Goal: Connect with others: Connect with others

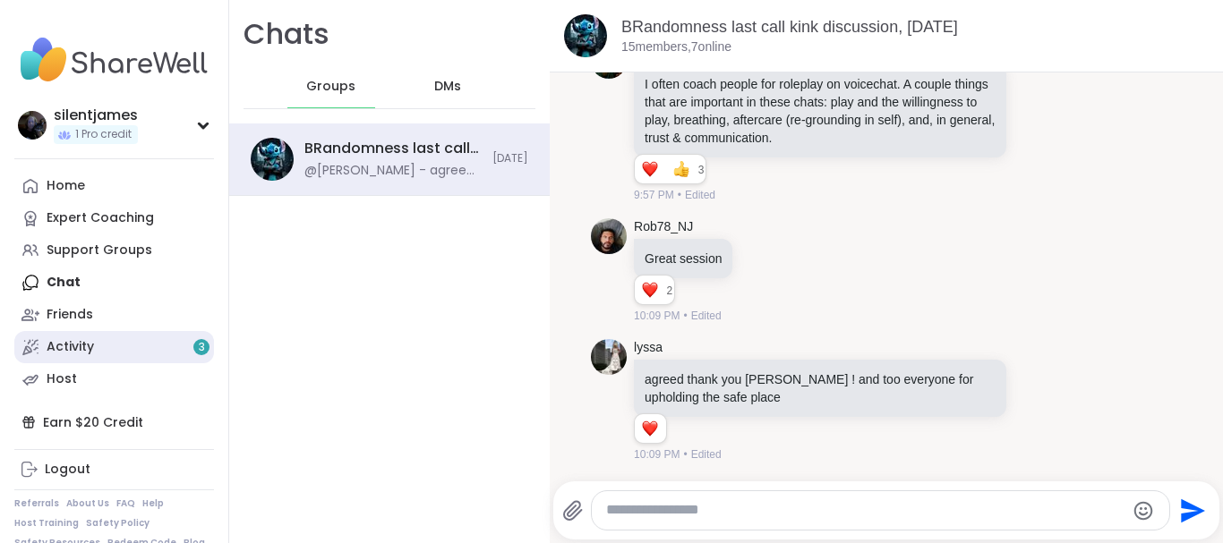
click at [94, 345] on link "Activity 3" at bounding box center [114, 347] width 200 height 32
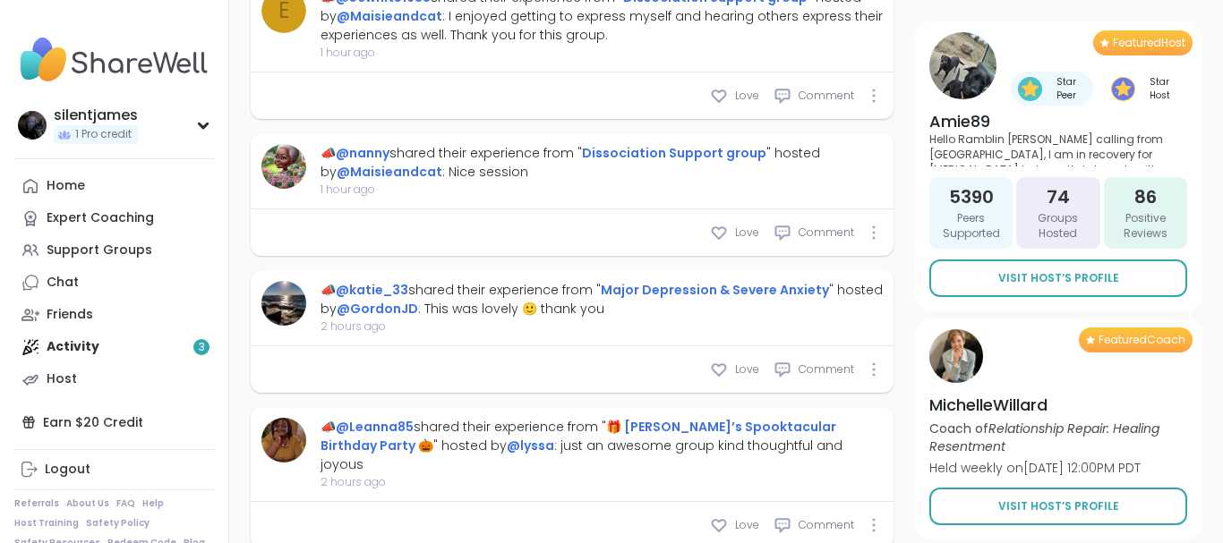
scroll to position [1920, 0]
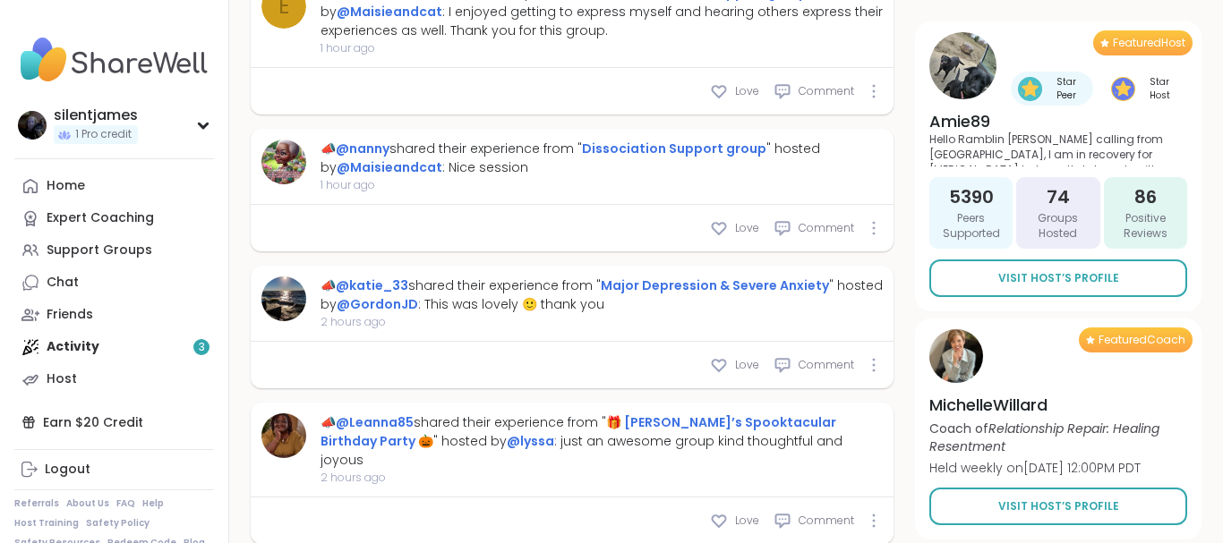
type textarea "*"
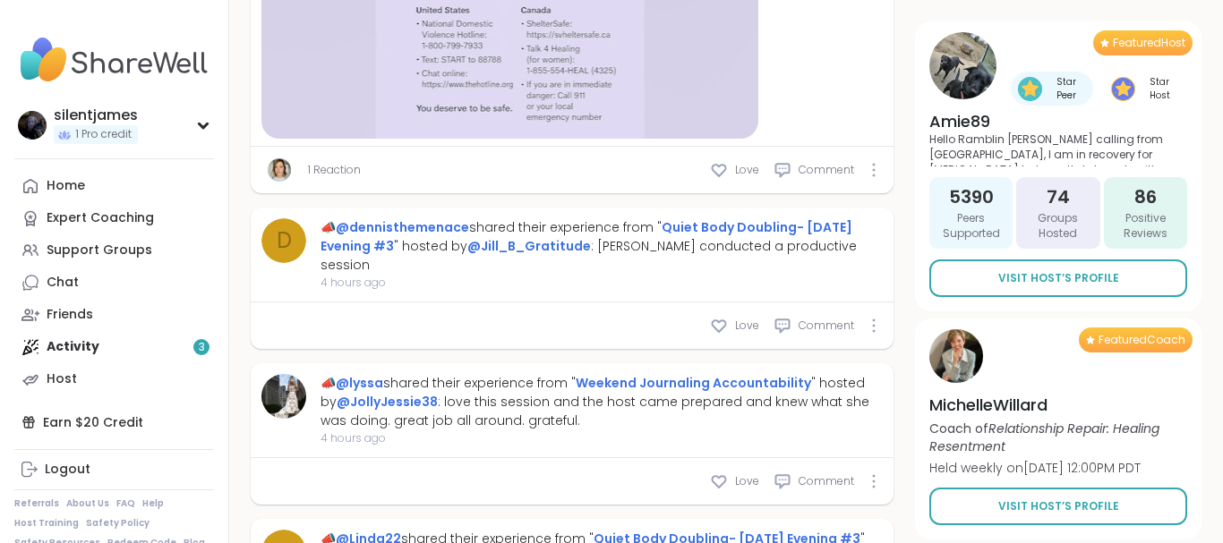
scroll to position [0, 0]
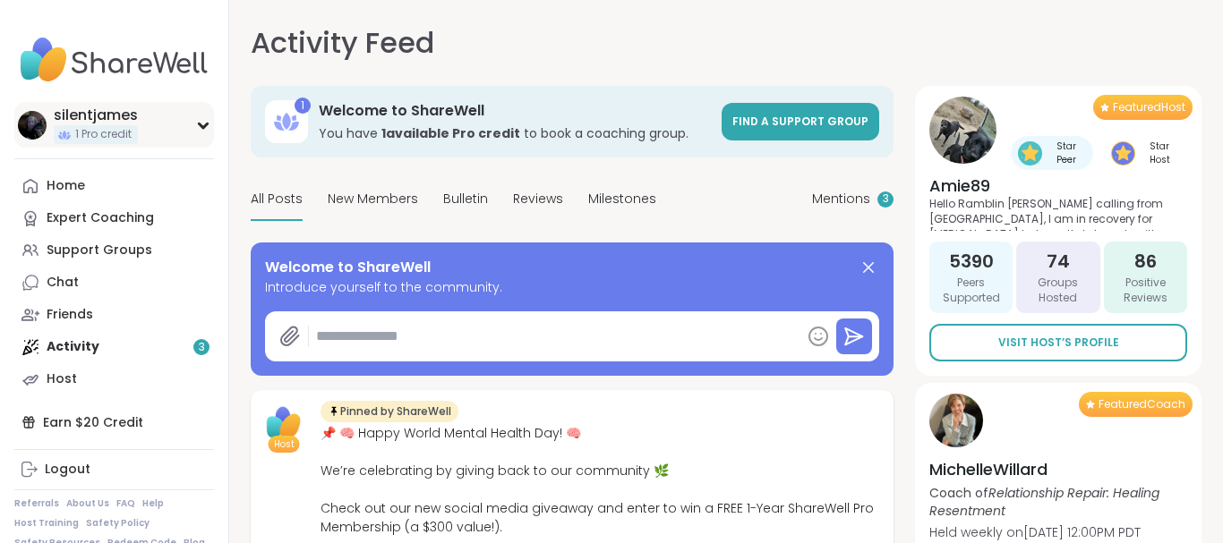
click at [199, 124] on icon at bounding box center [203, 126] width 8 height 4
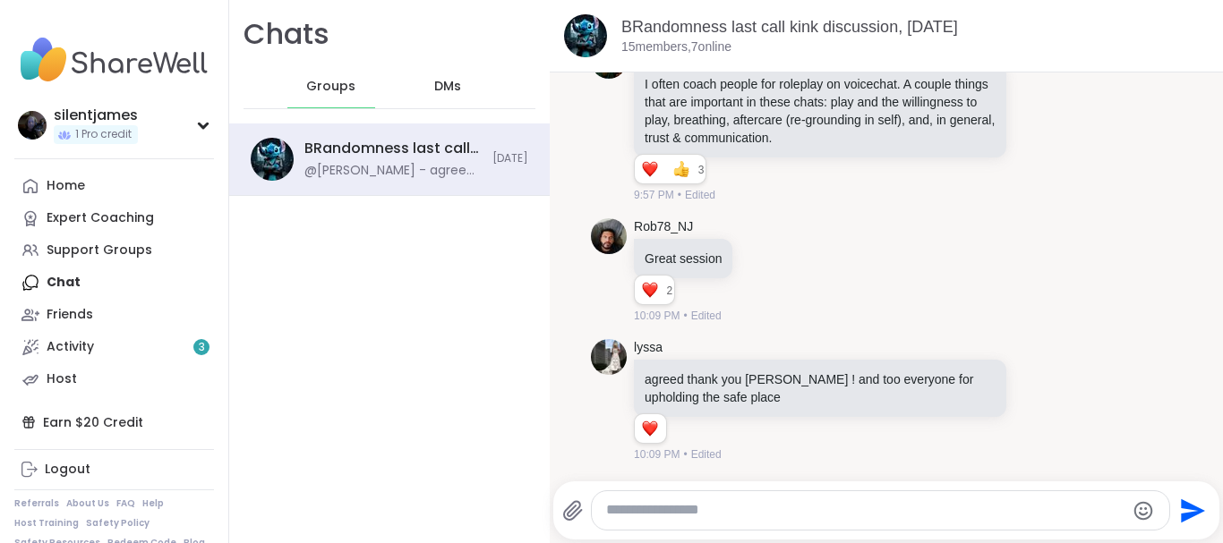
click at [1176, 13] on div "BRandomness last call kink discussion, Oct 11 15 members, 7 online" at bounding box center [886, 36] width 673 height 73
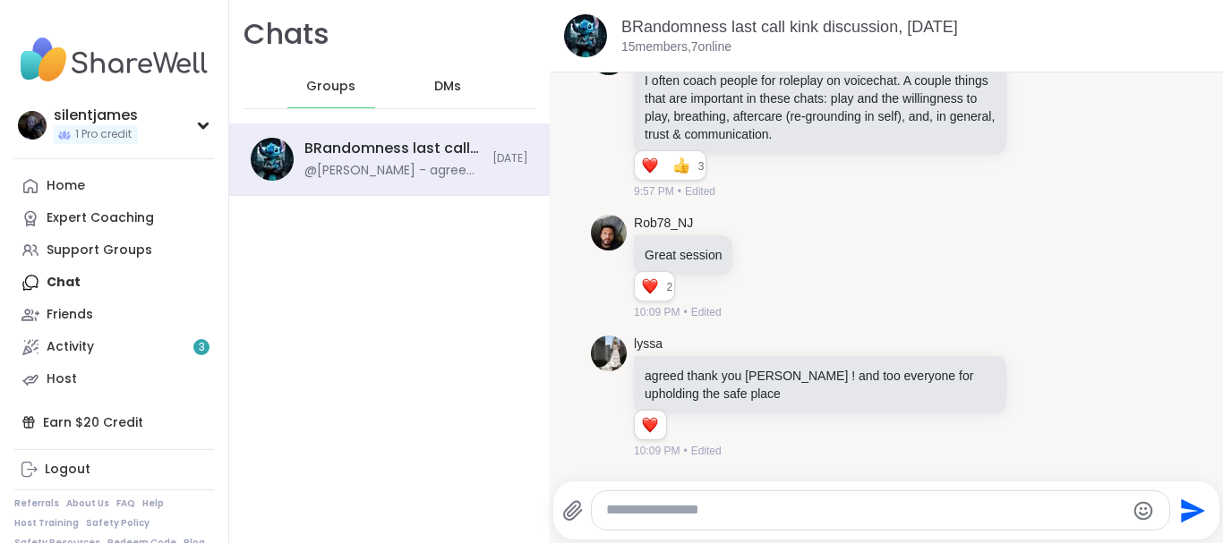
click at [442, 91] on span "DMs" at bounding box center [447, 87] width 27 height 18
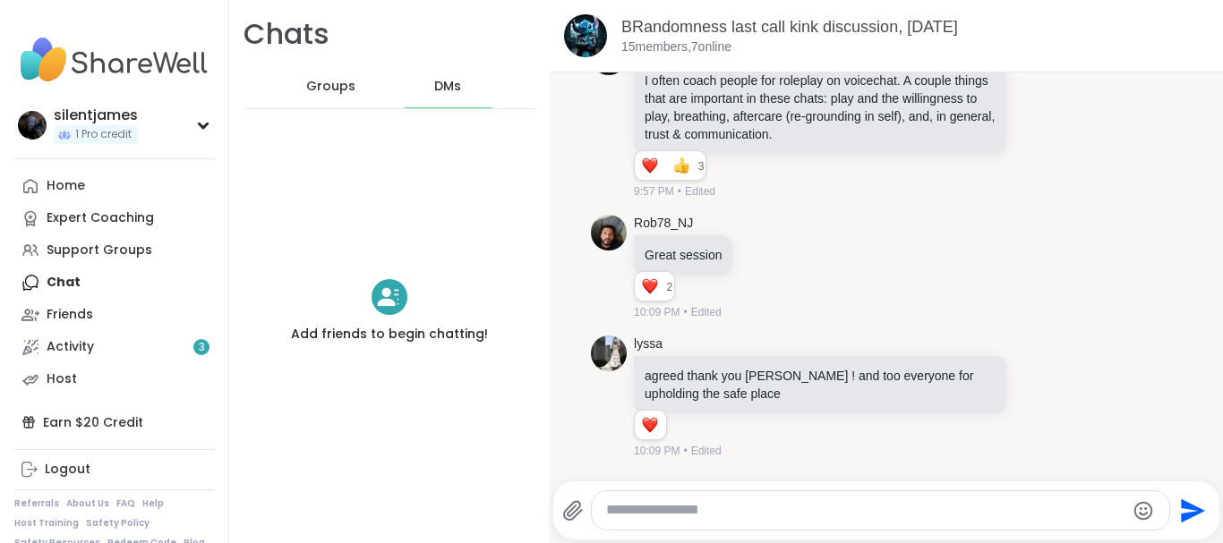
click at [319, 86] on span "Groups" at bounding box center [330, 87] width 49 height 18
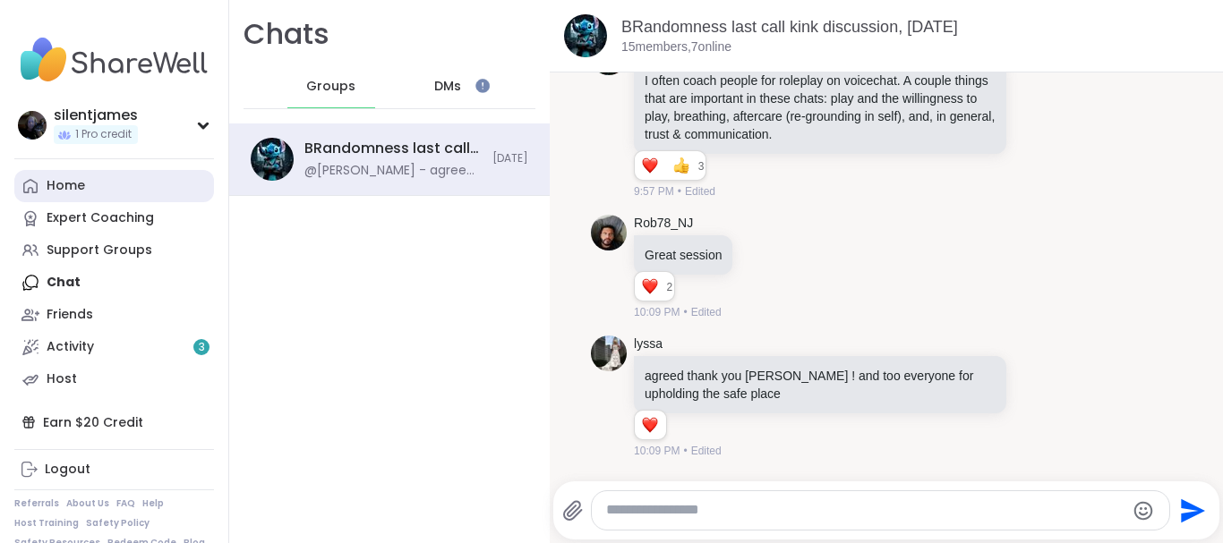
click at [107, 185] on link "Home" at bounding box center [114, 186] width 200 height 32
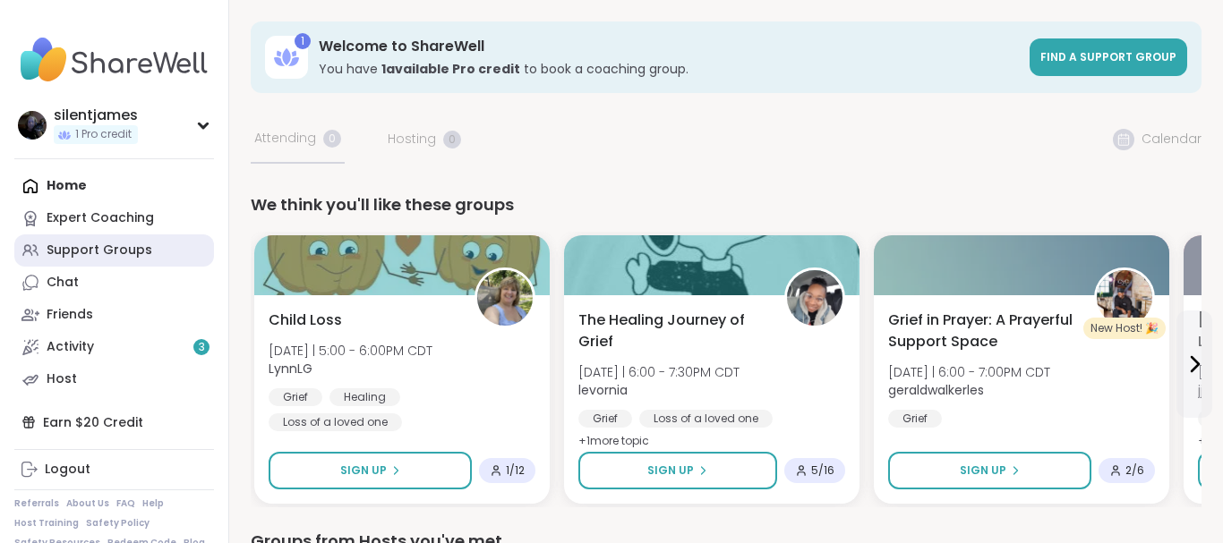
click at [127, 245] on div "Support Groups" at bounding box center [100, 251] width 106 height 18
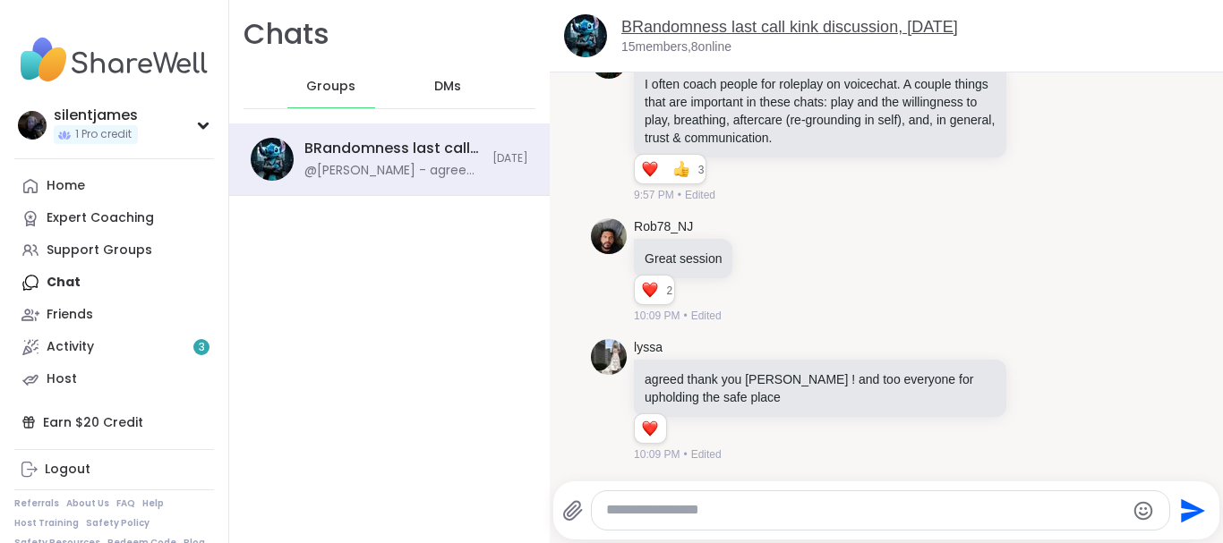
click at [710, 33] on link "BRandomness last call kink discussion, [DATE]" at bounding box center [789, 27] width 337 height 18
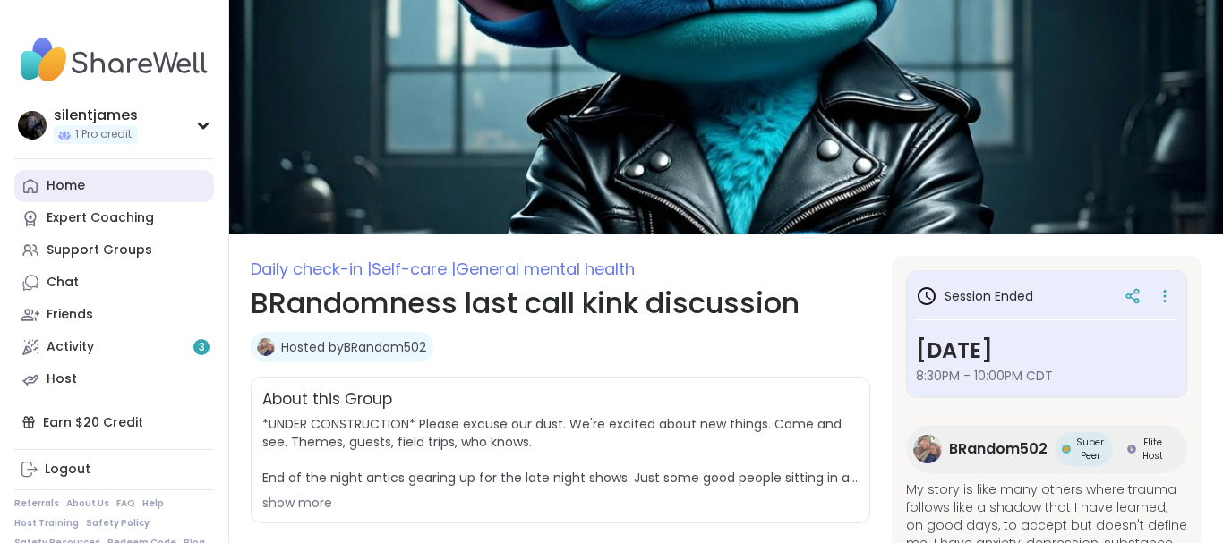
click at [92, 183] on link "Home" at bounding box center [114, 186] width 200 height 32
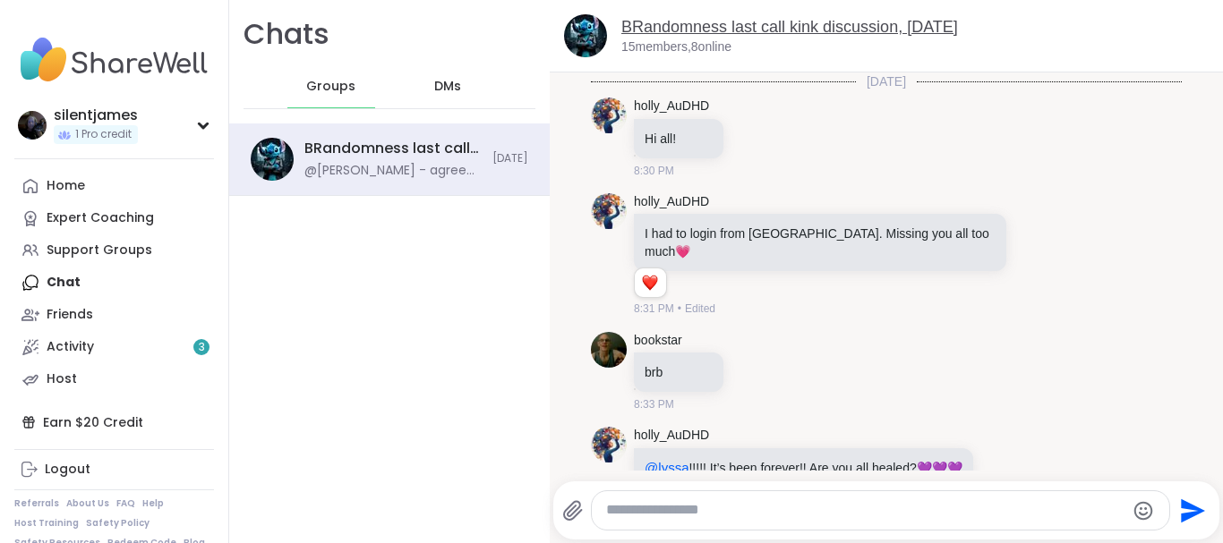
scroll to position [7209, 0]
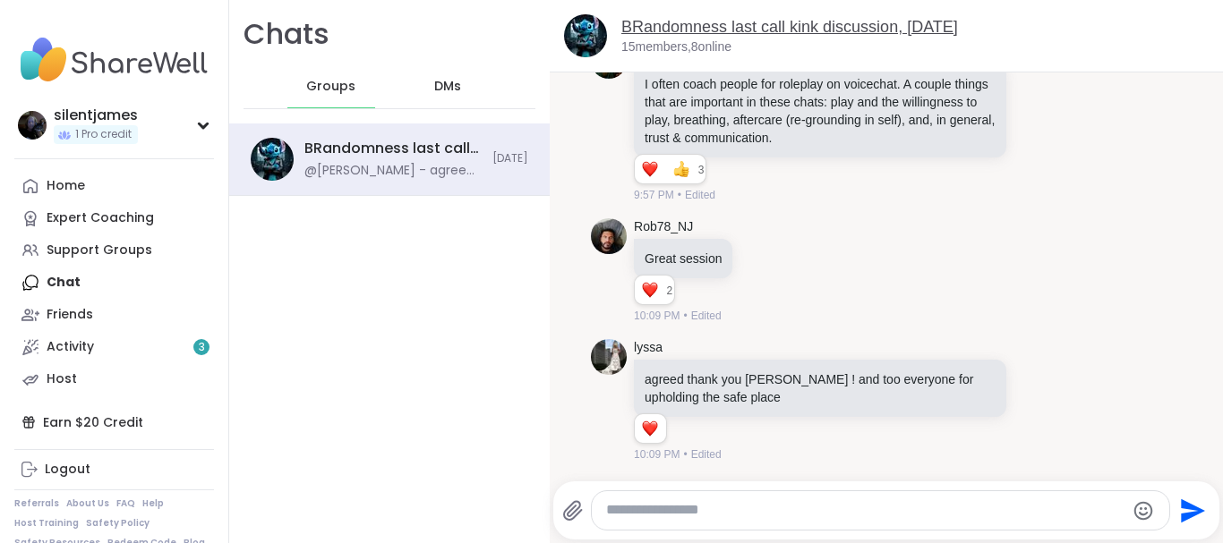
click at [829, 27] on link "BRandomness last call kink discussion, [DATE]" at bounding box center [789, 27] width 337 height 18
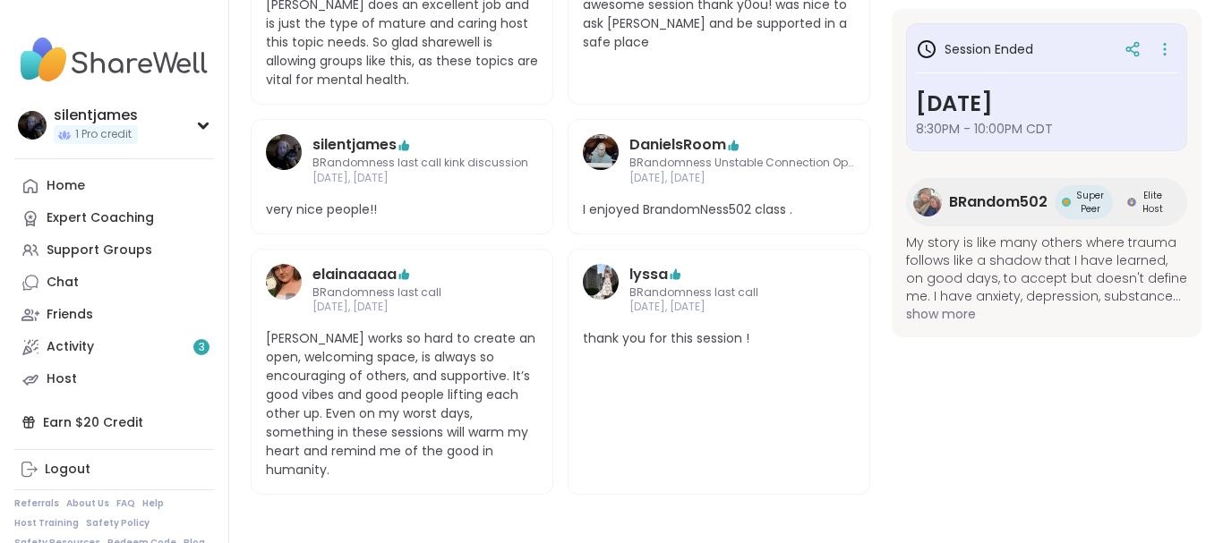
scroll to position [681, 0]
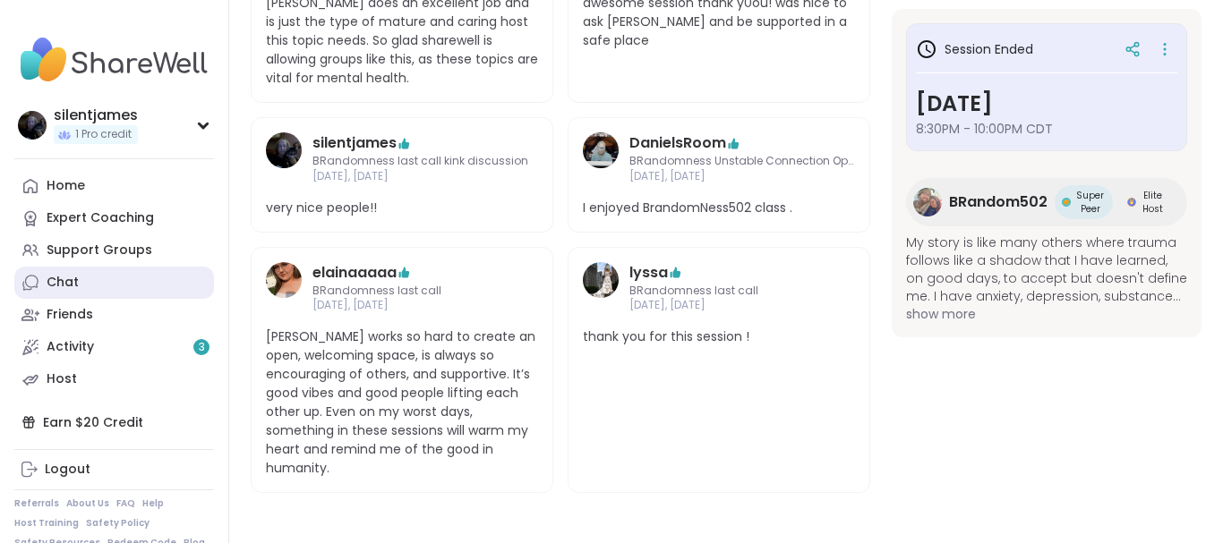
click at [61, 288] on div "Chat" at bounding box center [63, 283] width 32 height 18
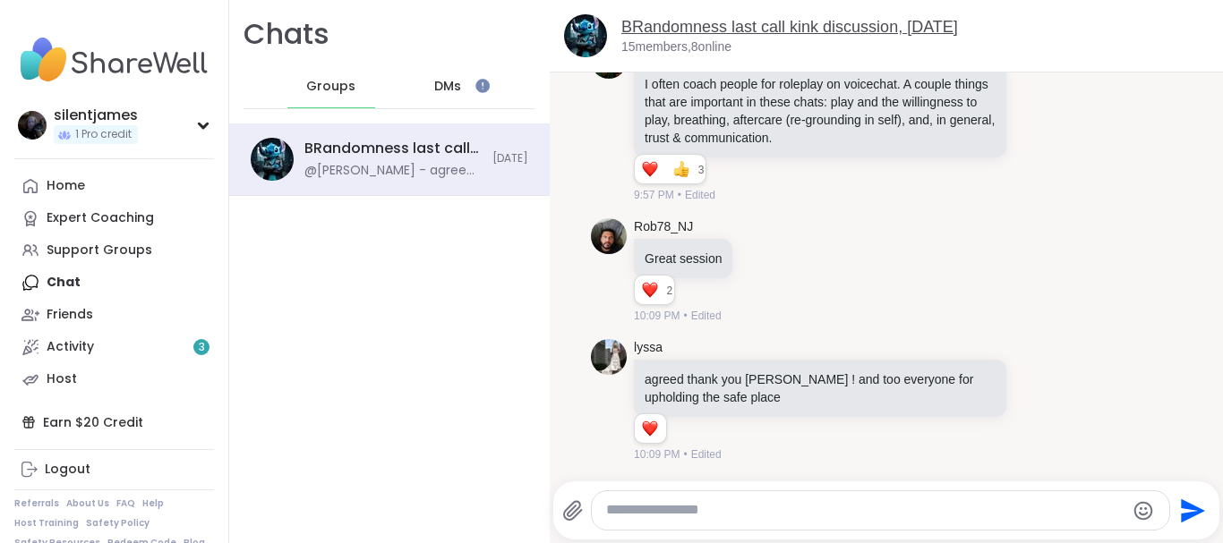
click at [668, 33] on link "BRandomness last call kink discussion, [DATE]" at bounding box center [789, 27] width 337 height 18
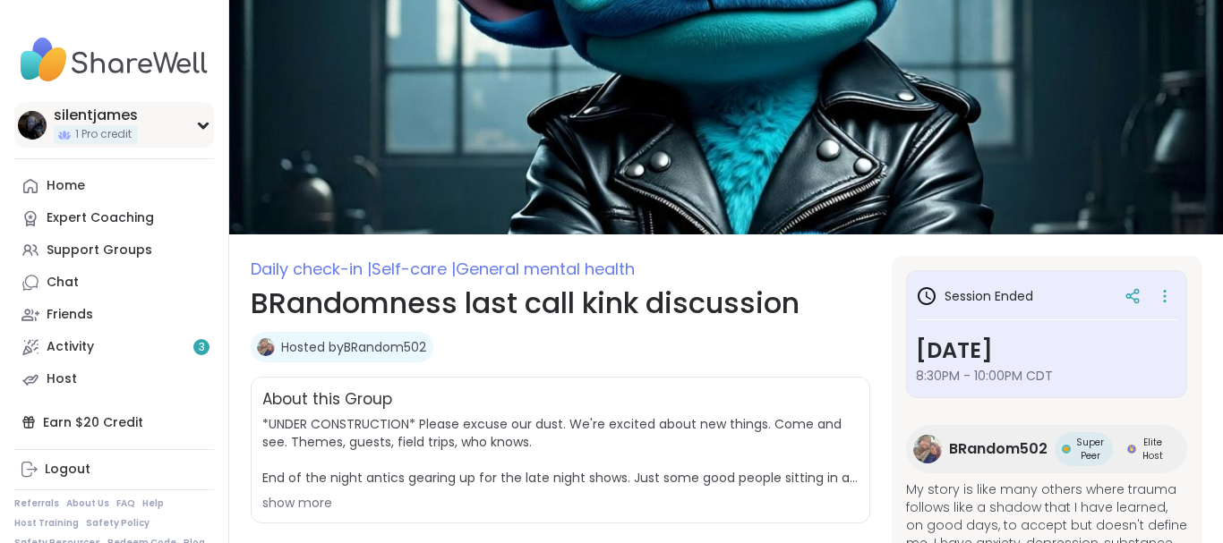
click at [199, 127] on icon at bounding box center [203, 125] width 14 height 9
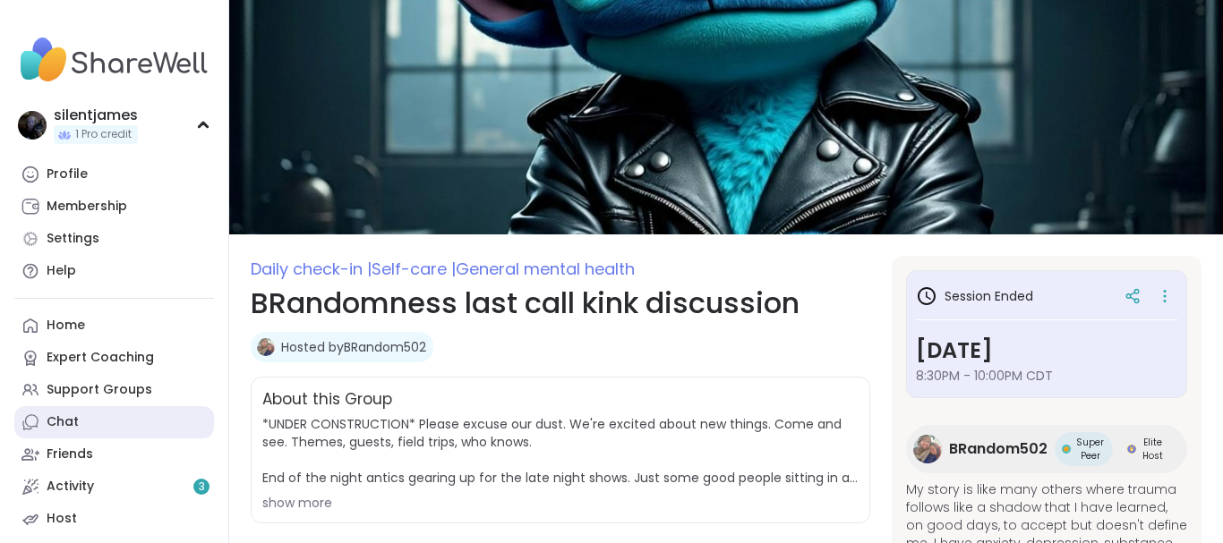
click at [71, 424] on div "Chat" at bounding box center [63, 423] width 32 height 18
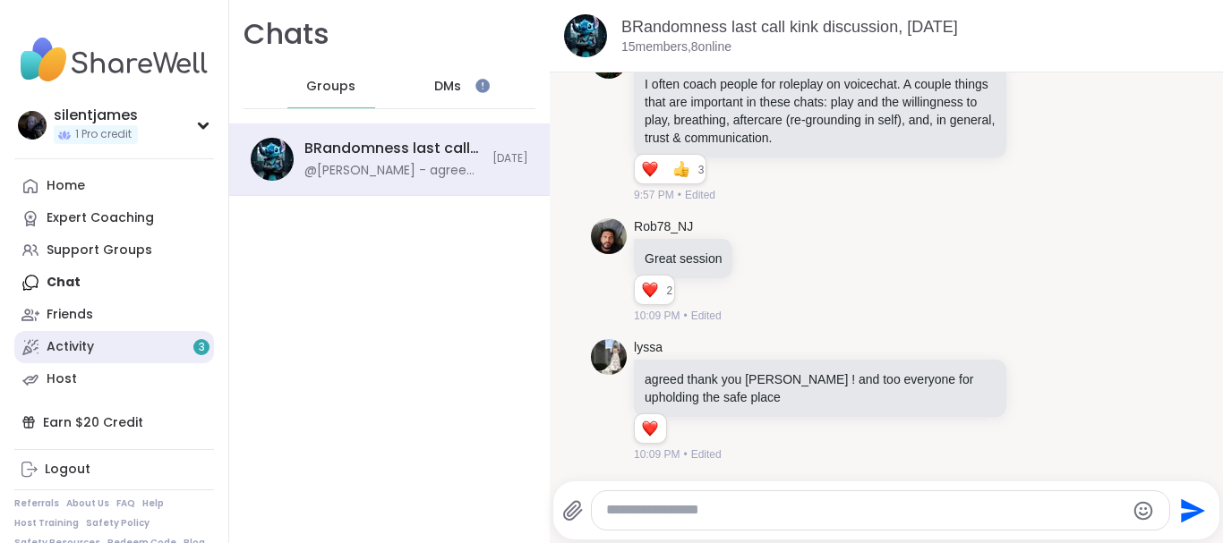
click at [142, 347] on link "Activity 3" at bounding box center [114, 347] width 200 height 32
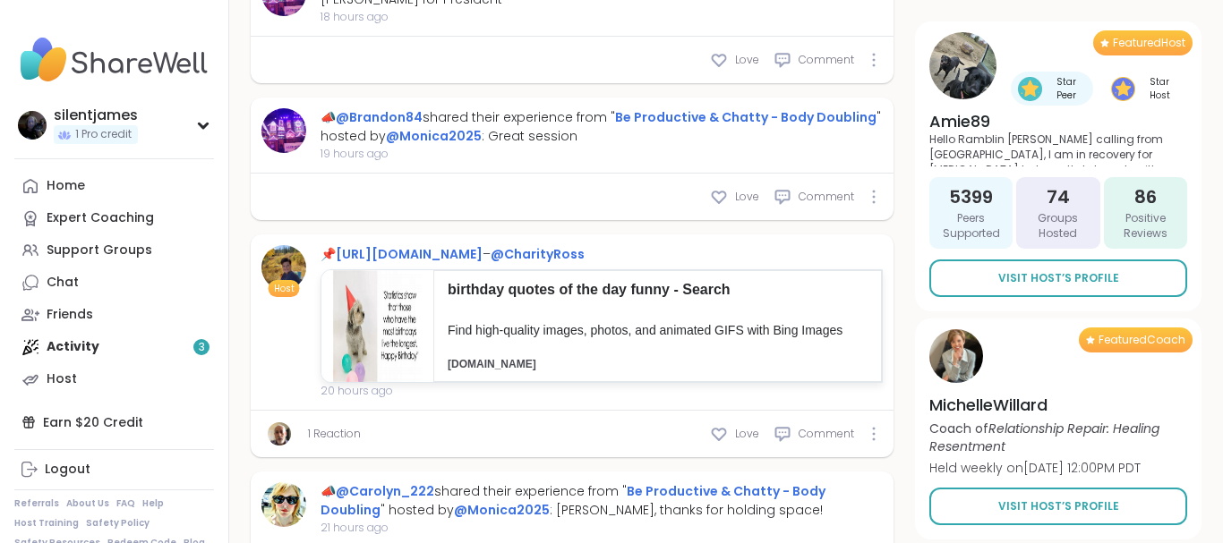
type textarea "*"
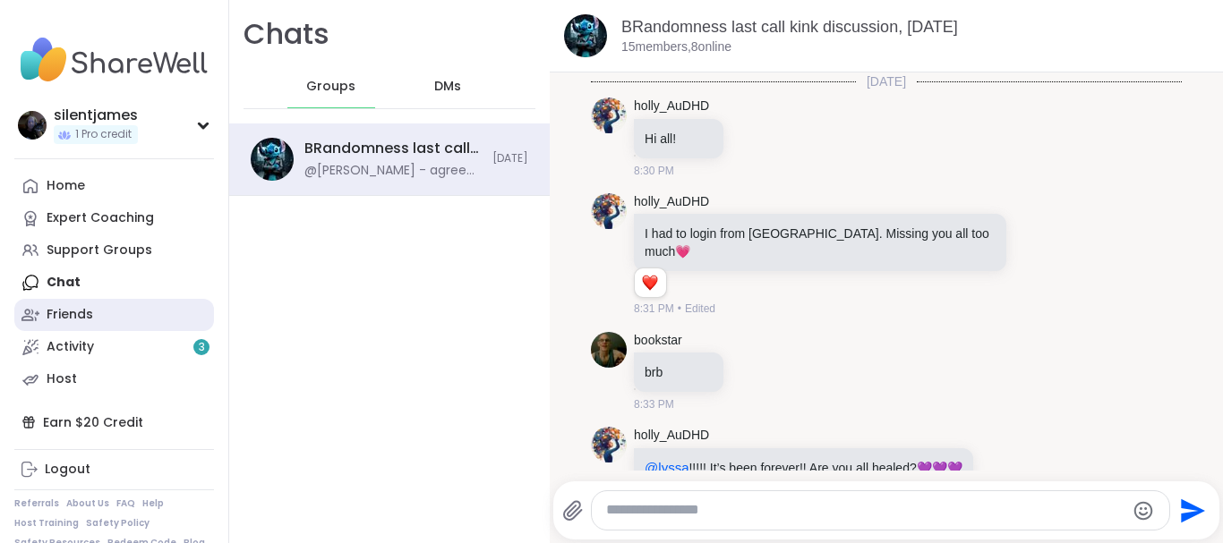
scroll to position [7209, 0]
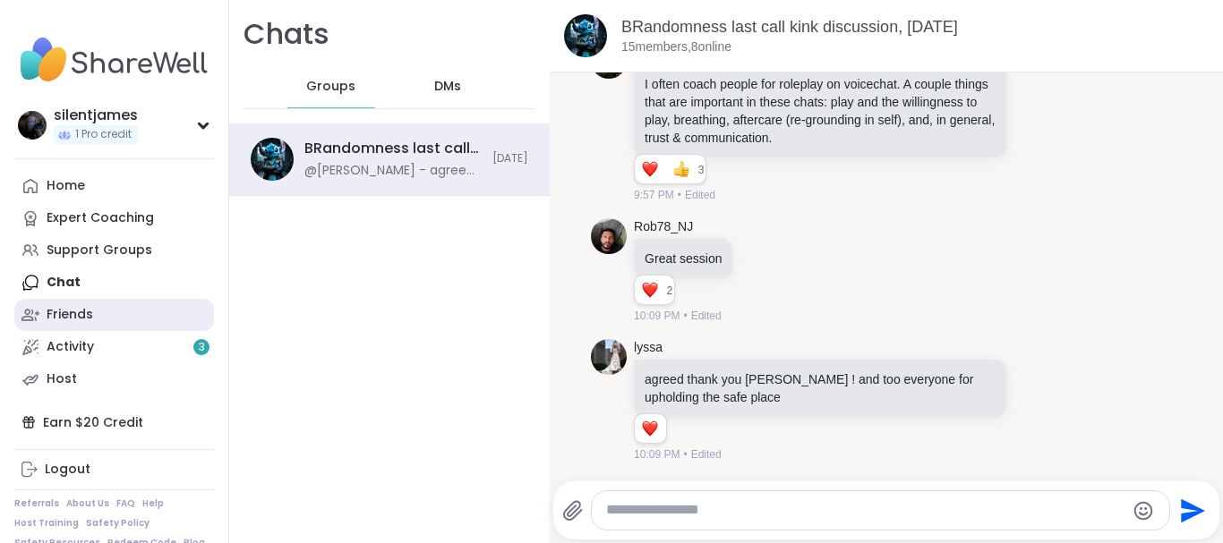
click at [108, 322] on link "Friends" at bounding box center [114, 315] width 200 height 32
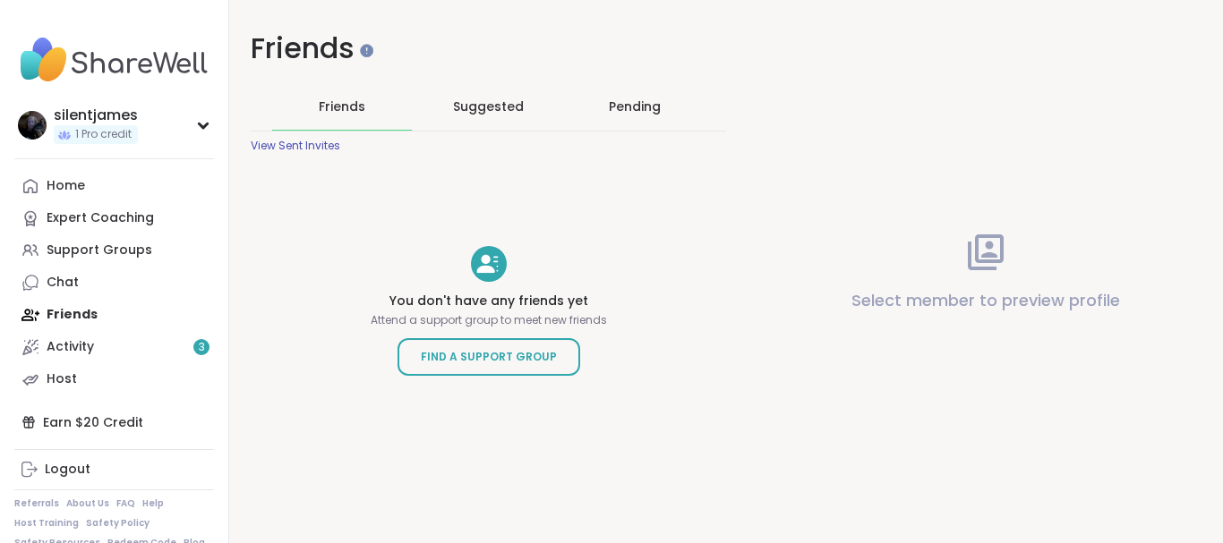
click at [628, 106] on div "Pending" at bounding box center [635, 107] width 52 height 18
click at [511, 107] on span "Suggested" at bounding box center [488, 107] width 71 height 18
click at [366, 104] on div "Friends" at bounding box center [342, 106] width 140 height 47
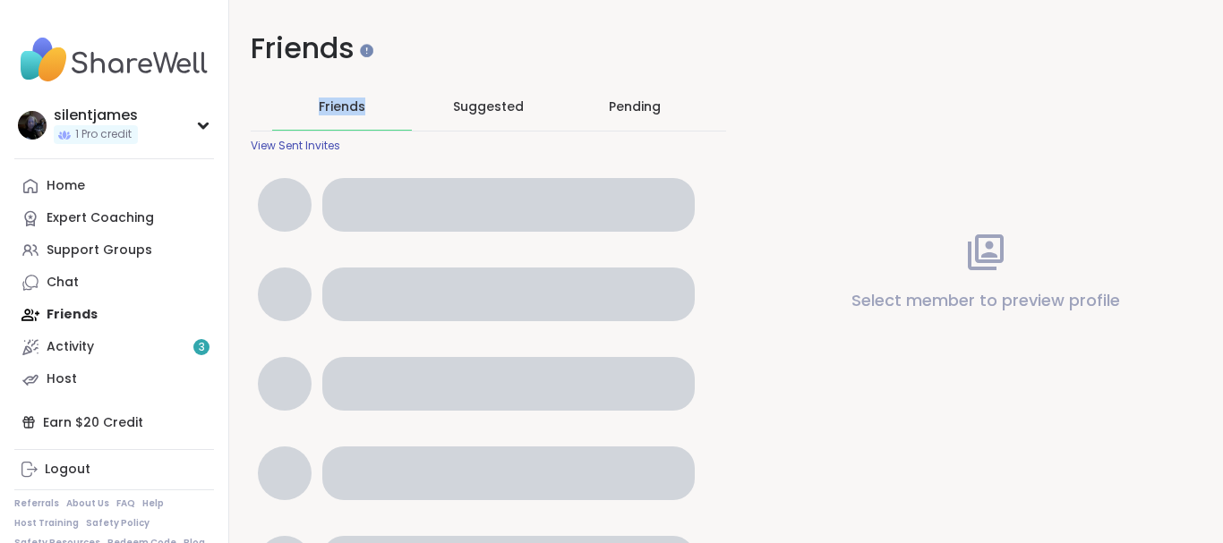
click at [366, 104] on div "Friends" at bounding box center [342, 106] width 140 height 47
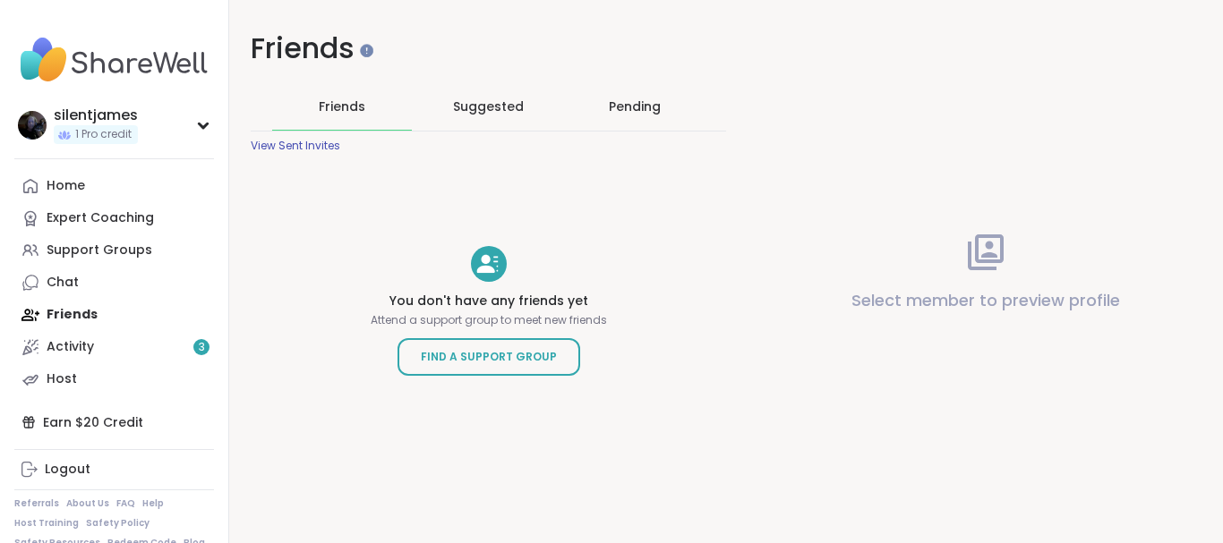
click at [314, 144] on div "View Sent Invites" at bounding box center [296, 146] width 90 height 14
